Goal: Transaction & Acquisition: Purchase product/service

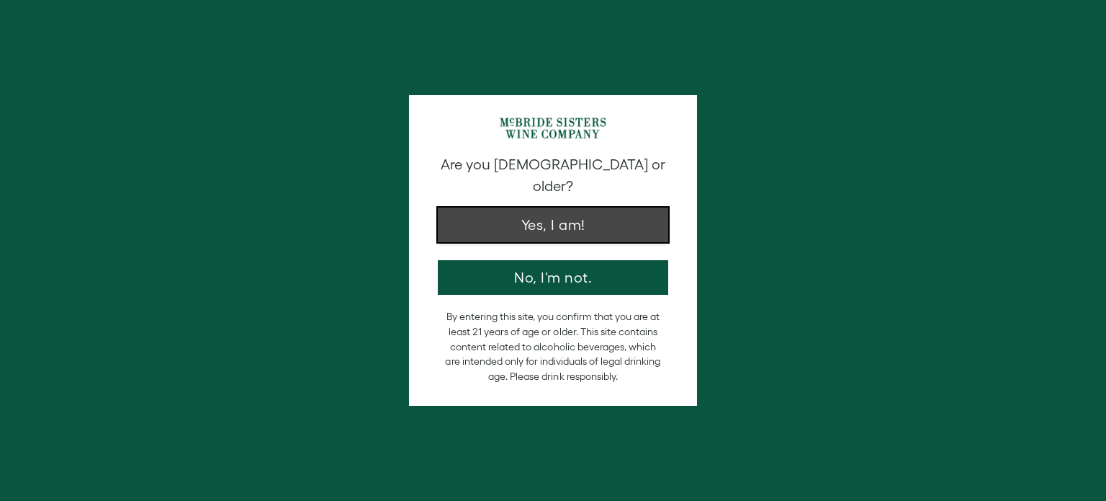
click at [576, 207] on button "Yes, I am!" at bounding box center [553, 224] width 231 height 35
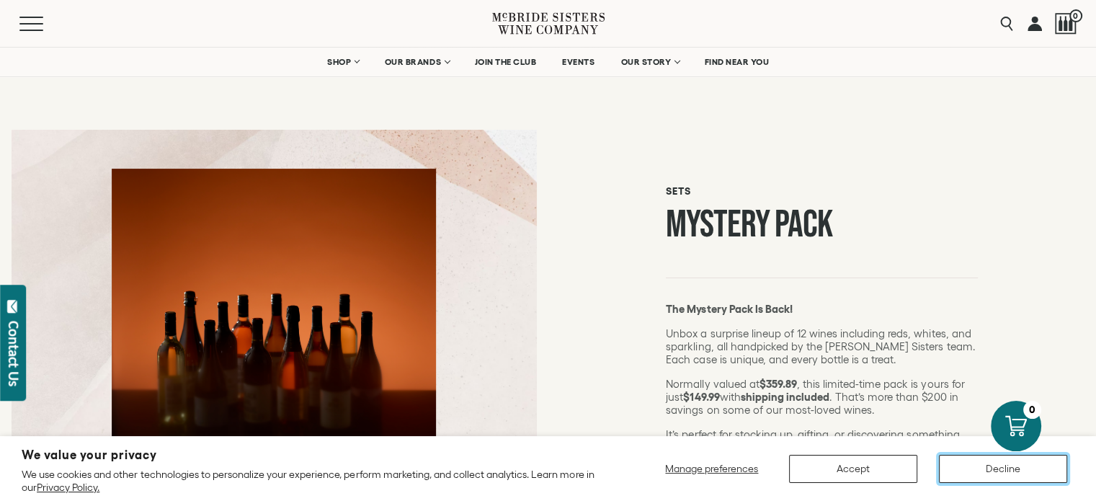
click at [967, 472] on button "Decline" at bounding box center [1003, 469] width 128 height 28
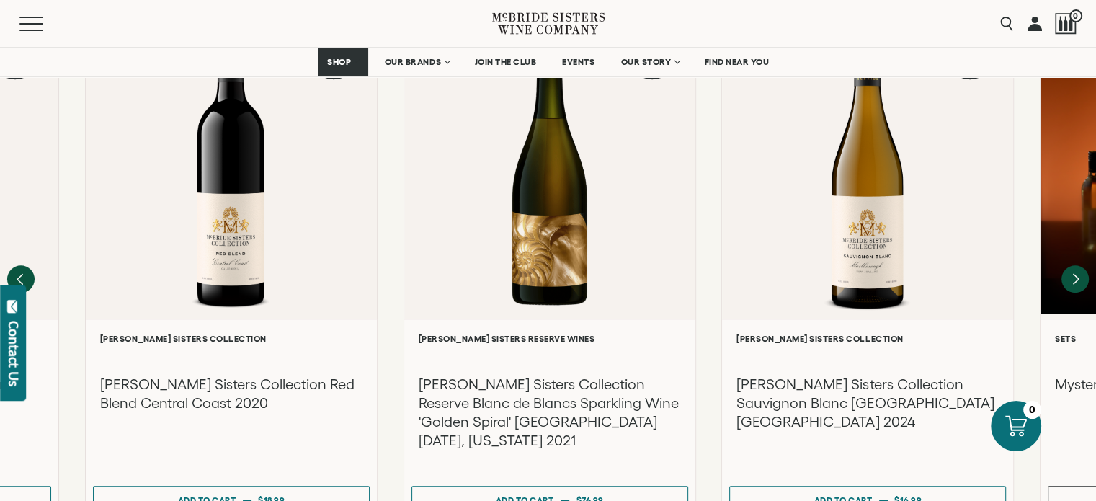
scroll to position [1348, 0]
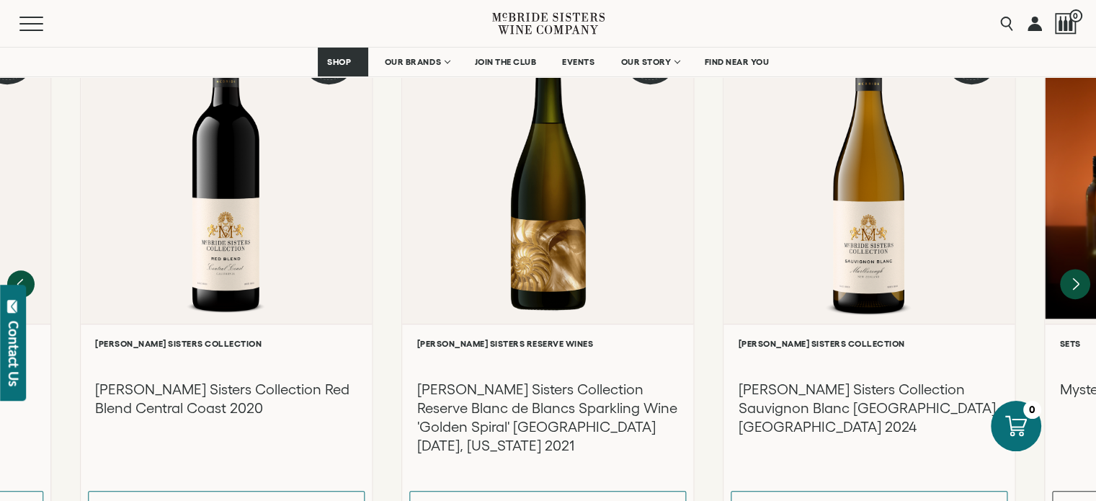
click at [1083, 269] on icon "Next" at bounding box center [1075, 284] width 30 height 30
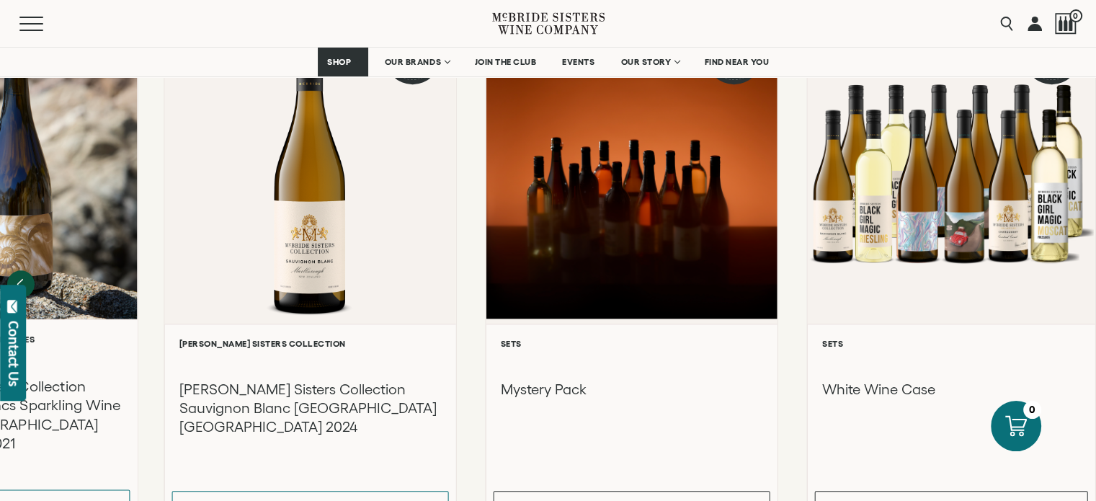
click at [35, 270] on icon "Previous" at bounding box center [20, 283] width 27 height 27
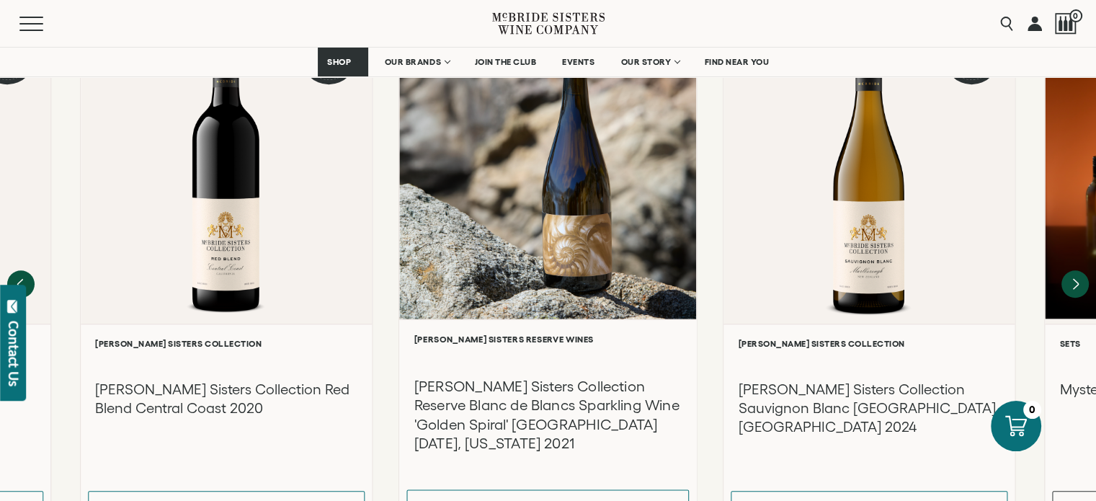
click at [35, 270] on icon "Previous" at bounding box center [20, 283] width 27 height 27
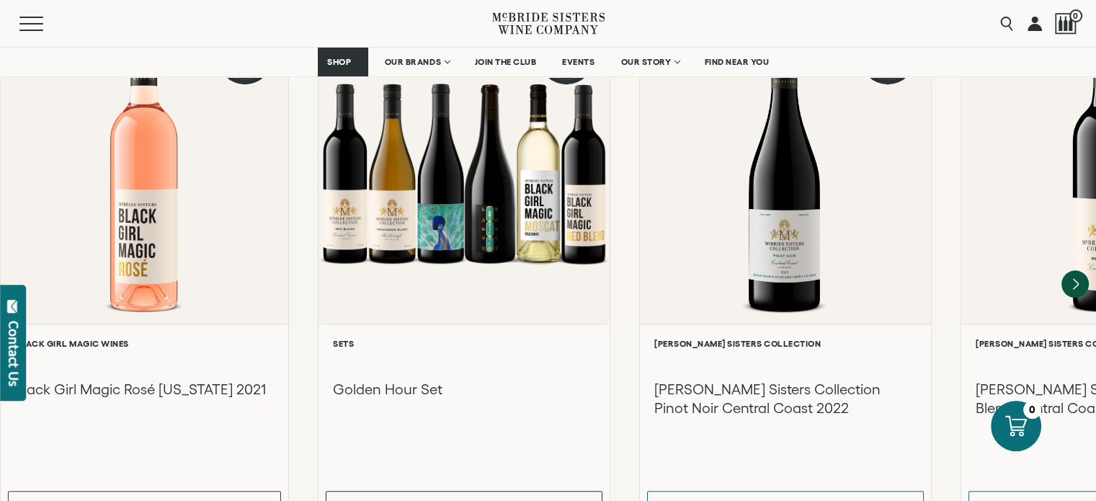
click at [0, 0] on div at bounding box center [0, 0] width 0 height 0
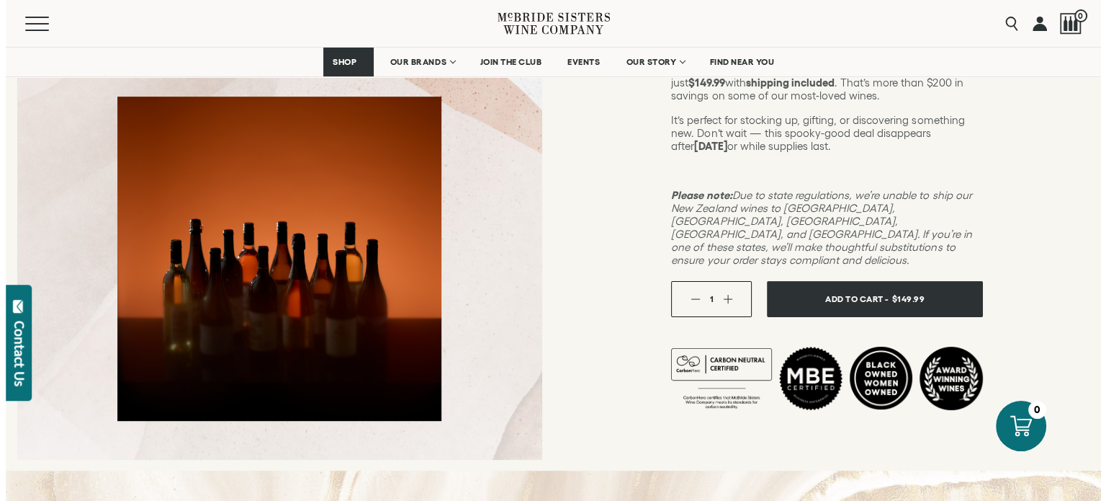
scroll to position [328, 0]
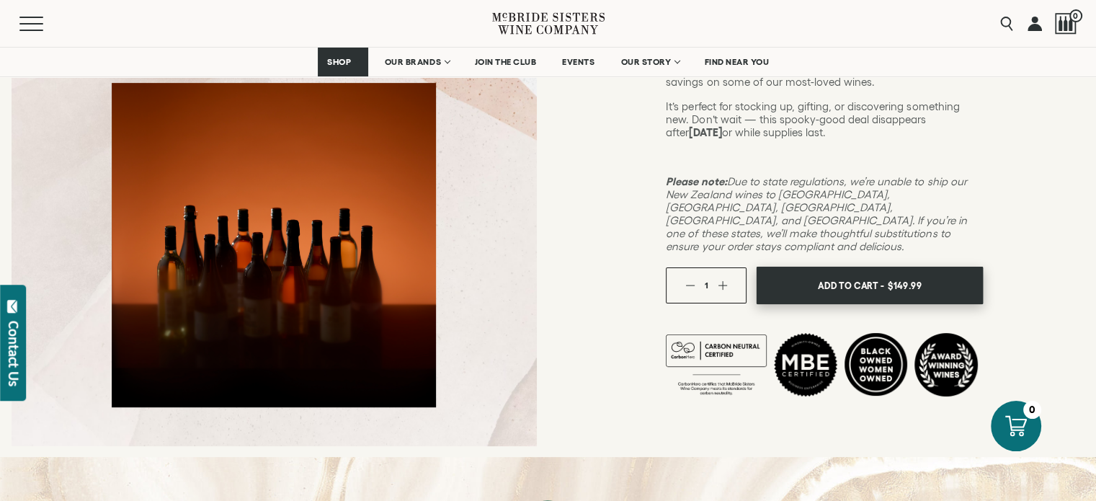
click at [858, 272] on button "Add To Cart - $149.99" at bounding box center [869, 286] width 227 height 38
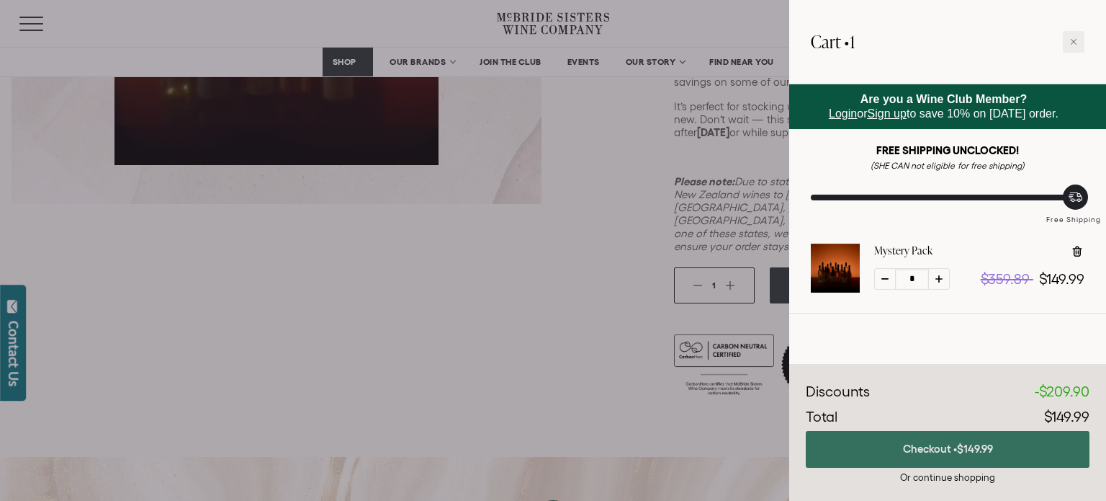
click at [967, 446] on span "$149.99" at bounding box center [975, 448] width 36 height 12
